Goal: Task Accomplishment & Management: Manage account settings

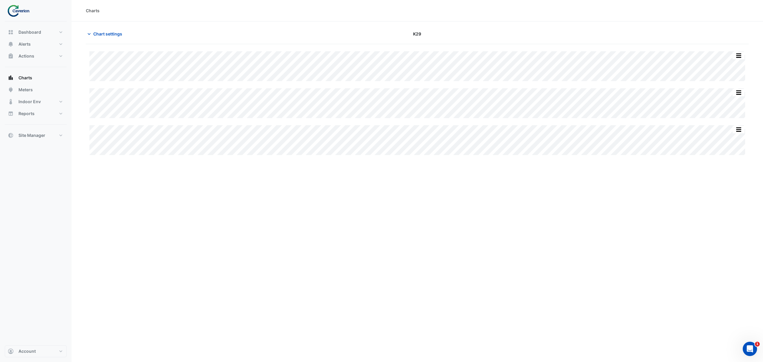
click at [26, 10] on img at bounding box center [20, 11] width 27 height 12
click at [37, 130] on button "Site Manager" at bounding box center [36, 135] width 62 height 12
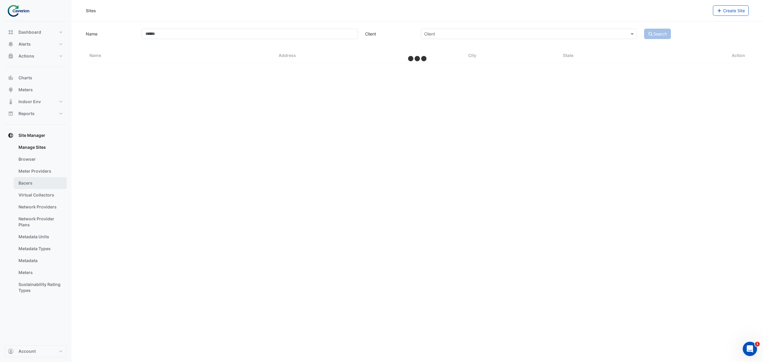
click at [36, 178] on link "Bacers" at bounding box center [40, 183] width 53 height 12
click at [303, 41] on input "text" at bounding box center [411, 39] width 313 height 6
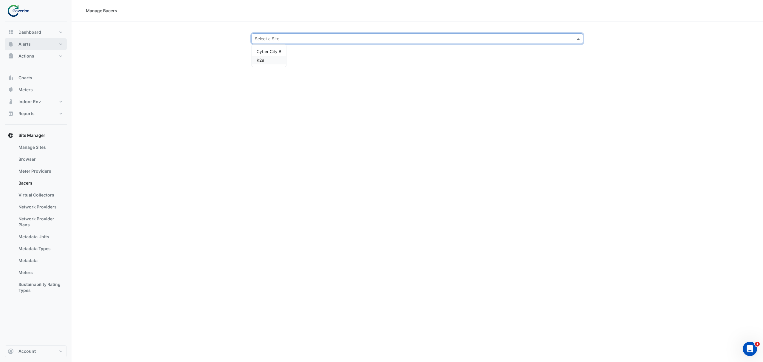
click at [35, 44] on button "Alerts" at bounding box center [36, 44] width 62 height 12
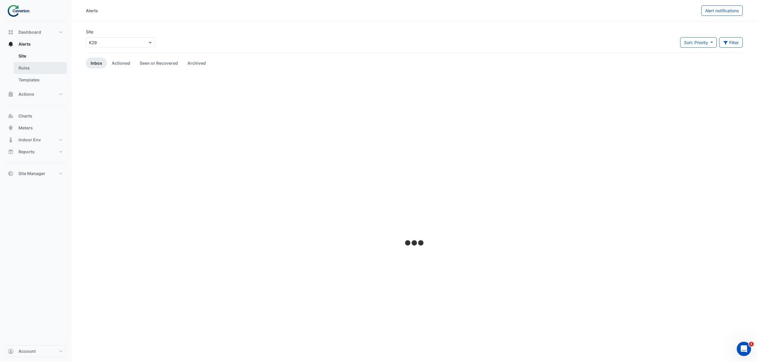
click at [30, 67] on link "Rules" at bounding box center [40, 68] width 53 height 12
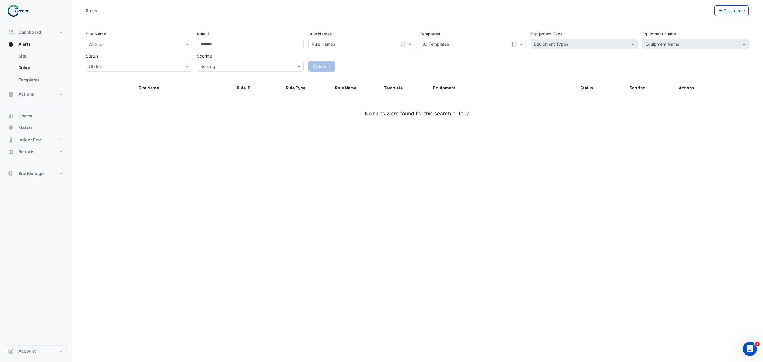
click at [169, 48] on div "All Sites" at bounding box center [139, 44] width 106 height 10
click at [35, 76] on link "Templates" at bounding box center [40, 80] width 53 height 12
select select
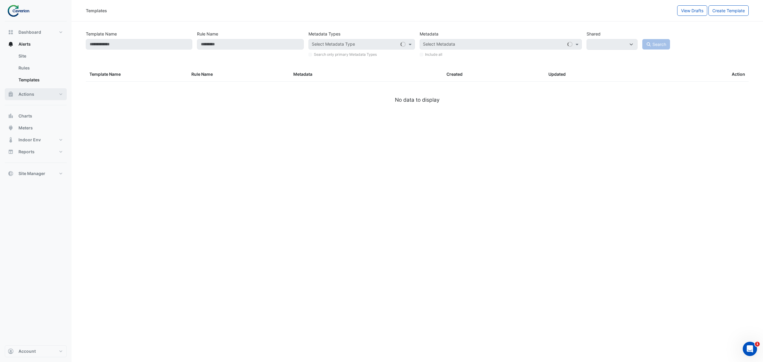
click at [36, 97] on button "Actions" at bounding box center [36, 94] width 62 height 12
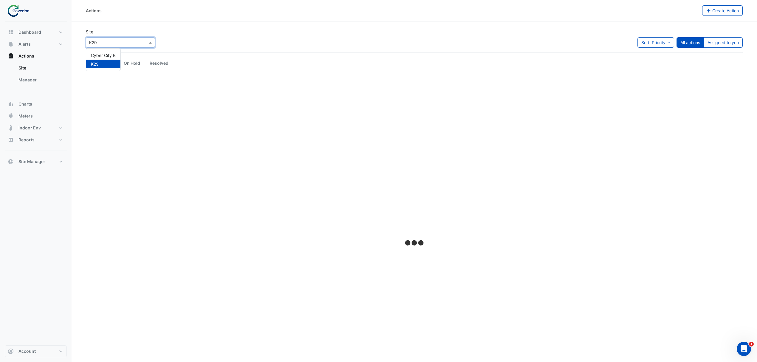
click at [112, 42] on input "text" at bounding box center [114, 43] width 51 height 6
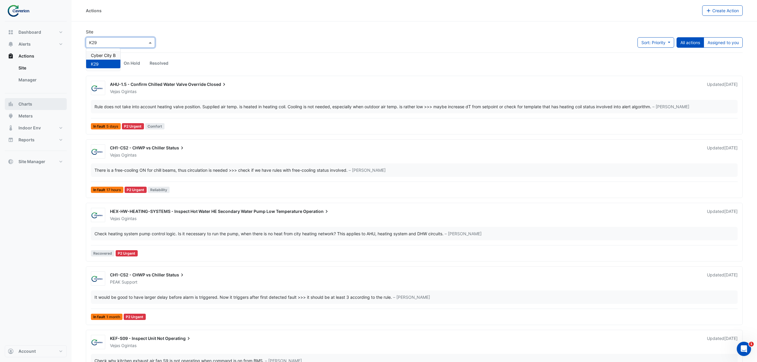
click at [49, 104] on button "Charts" at bounding box center [36, 104] width 62 height 12
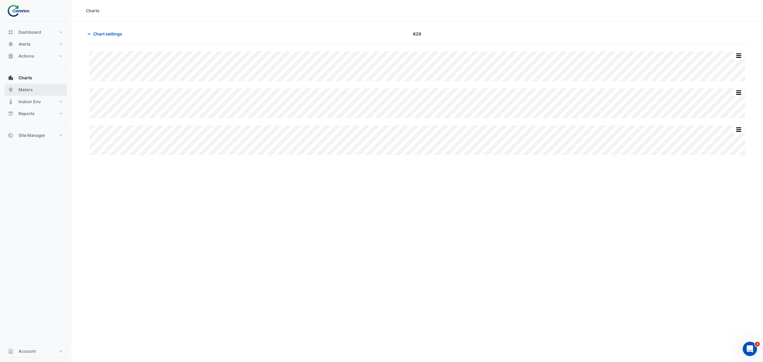
click at [30, 86] on button "Meters" at bounding box center [36, 90] width 62 height 12
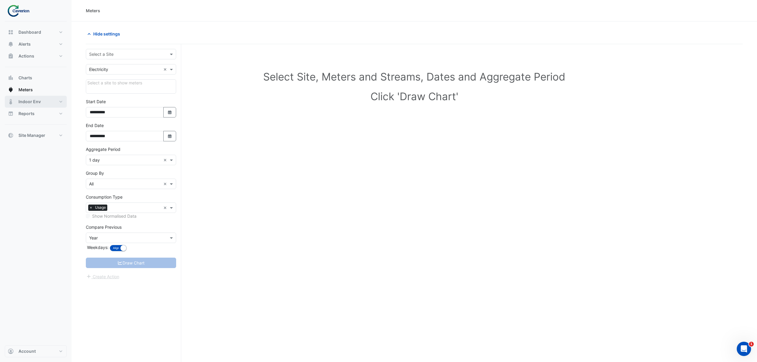
click at [33, 105] on button "Indoor Env" at bounding box center [36, 102] width 62 height 12
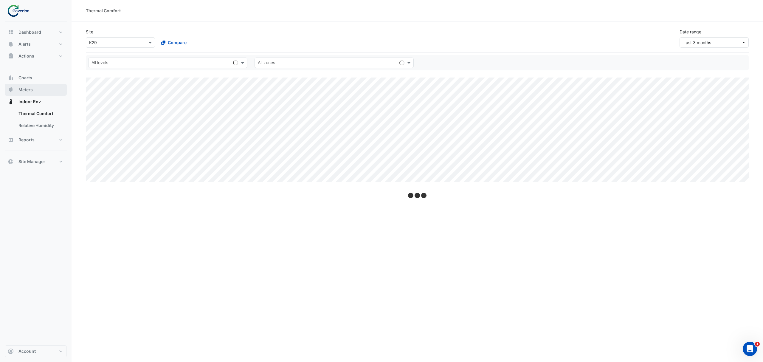
click at [27, 86] on button "Meters" at bounding box center [36, 90] width 62 height 12
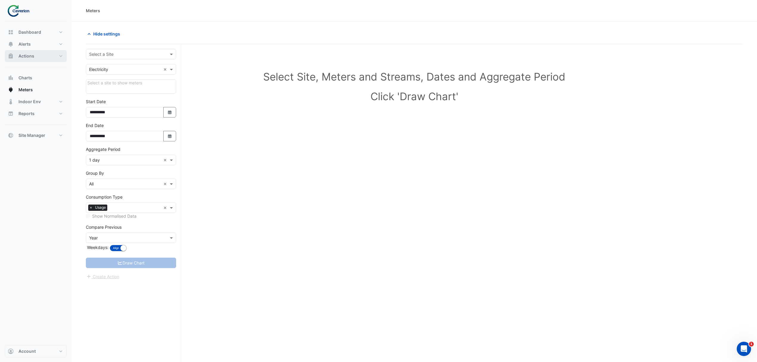
click at [27, 50] on button "Actions" at bounding box center [36, 56] width 62 height 12
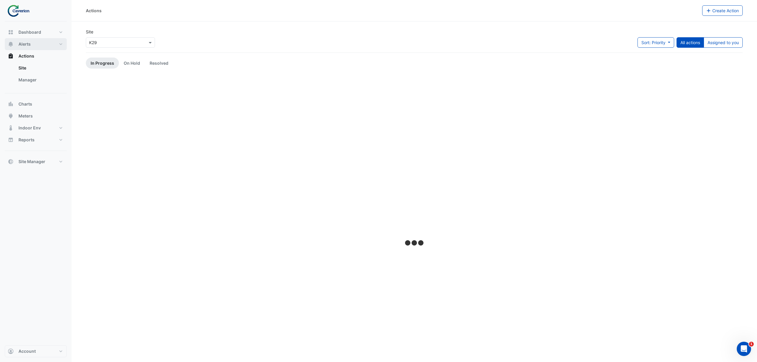
click at [33, 41] on button "Alerts" at bounding box center [36, 44] width 62 height 12
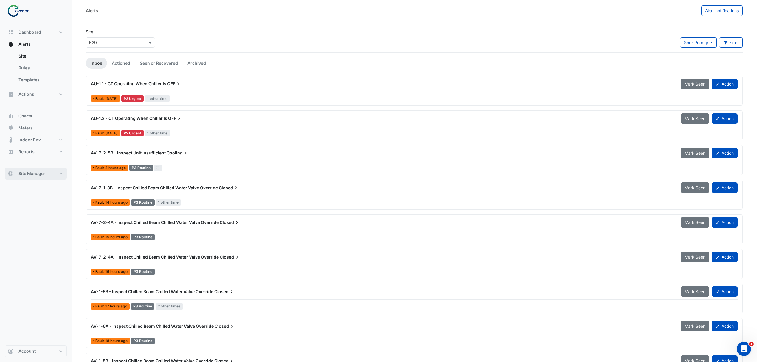
click at [46, 172] on button "Site Manager" at bounding box center [36, 174] width 62 height 12
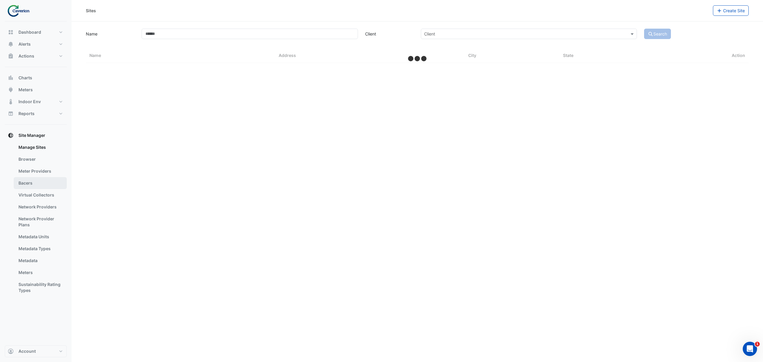
click at [31, 181] on link "Bacers" at bounding box center [40, 183] width 53 height 12
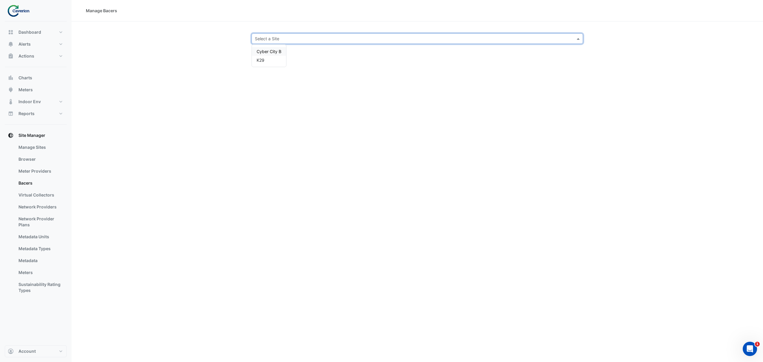
click at [266, 40] on input "text" at bounding box center [411, 39] width 313 height 6
click at [264, 59] on span "K29" at bounding box center [261, 60] width 8 height 5
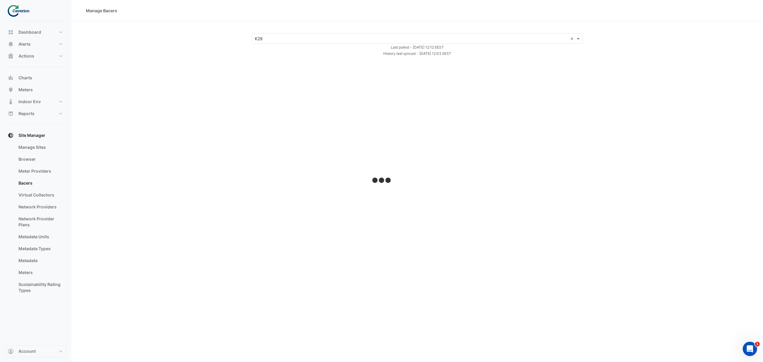
select select "***"
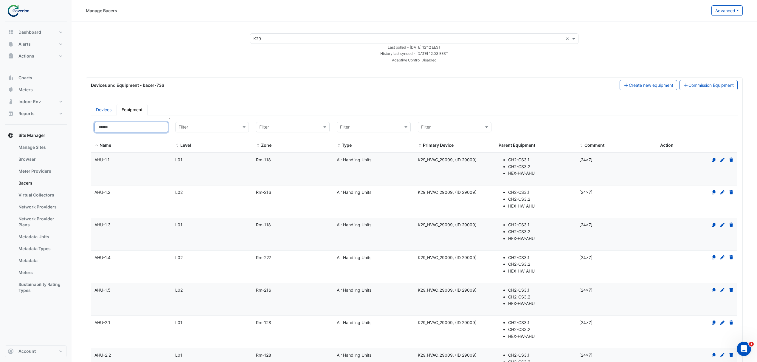
click at [142, 124] on input at bounding box center [132, 127] width 74 height 10
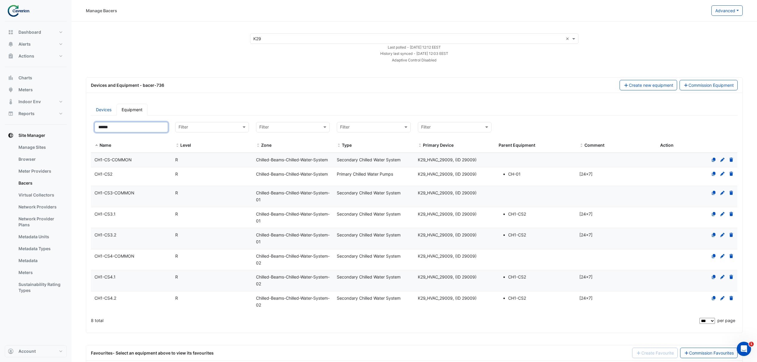
type input "******"
click at [119, 178] on div "CH1-CS2" at bounding box center [131, 174] width 81 height 7
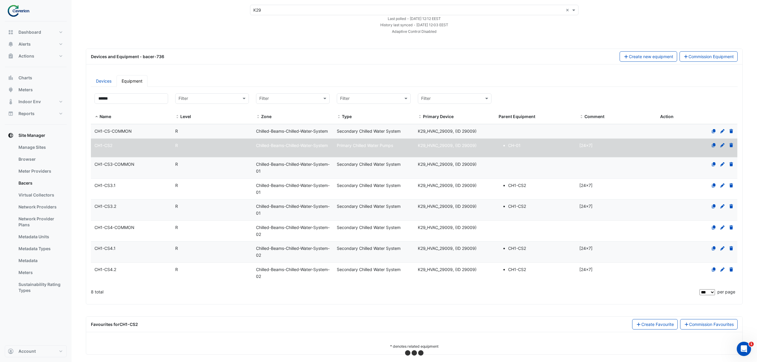
select select "***"
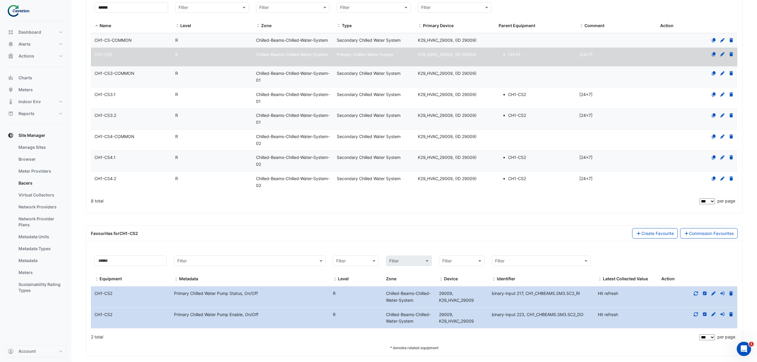
scroll to position [137, 0]
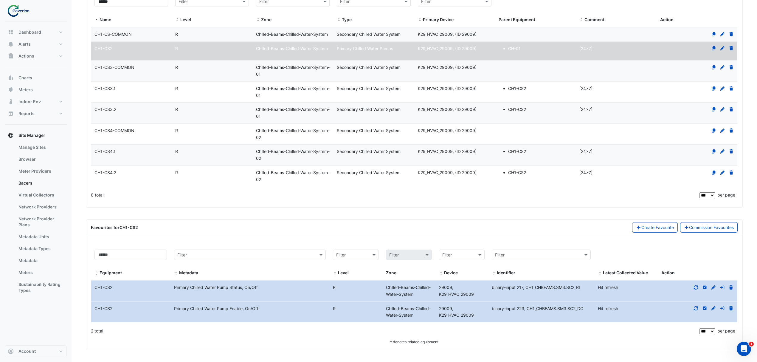
click at [698, 308] on icon at bounding box center [696, 308] width 4 height 4
click at [697, 308] on icon at bounding box center [696, 309] width 6 height 6
click at [697, 289] on fa-icon at bounding box center [696, 287] width 5 height 5
click at [697, 286] on icon at bounding box center [696, 287] width 5 height 4
click at [696, 310] on icon at bounding box center [696, 308] width 4 height 4
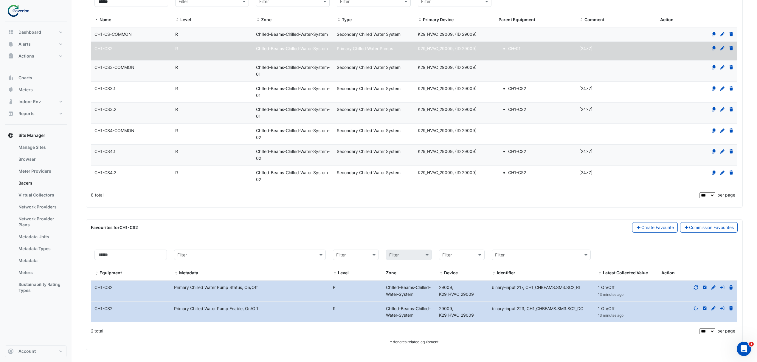
click at [698, 286] on icon at bounding box center [696, 287] width 4 height 4
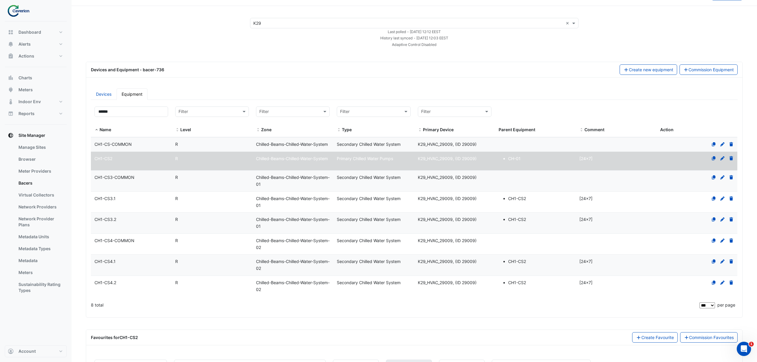
scroll to position [0, 0]
